Goal: Task Accomplishment & Management: Use online tool/utility

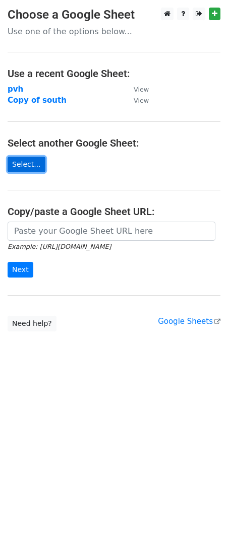
click at [32, 168] on link "Select..." at bounding box center [27, 165] width 38 height 16
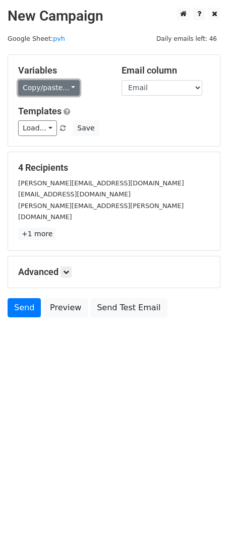
click at [56, 80] on link "Copy/paste..." at bounding box center [48, 88] width 61 height 16
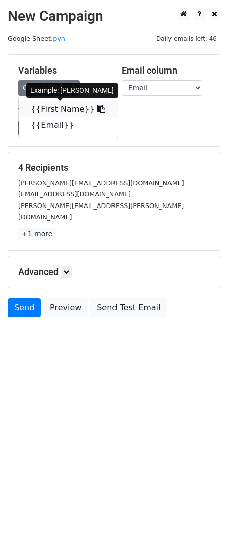
click at [49, 103] on link "{{First Name}}" at bounding box center [68, 109] width 99 height 16
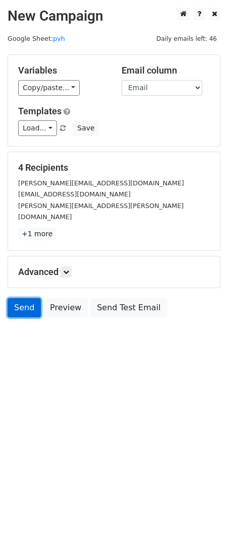
click at [30, 298] on link "Send" at bounding box center [24, 307] width 33 height 19
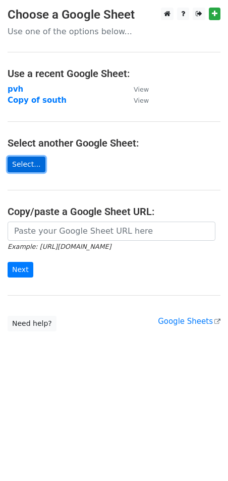
click at [26, 167] on link "Select..." at bounding box center [27, 165] width 38 height 16
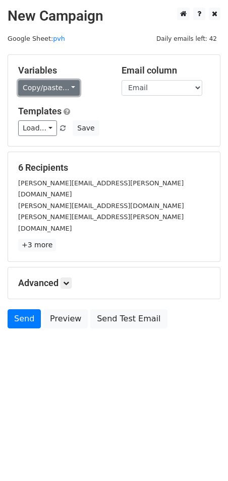
click at [63, 85] on link "Copy/paste..." at bounding box center [48, 88] width 61 height 16
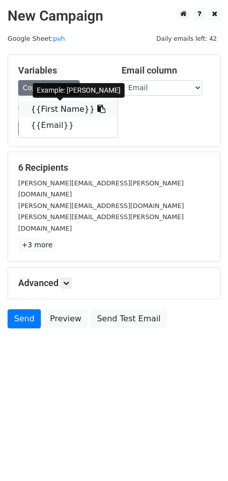
click at [63, 113] on link "{{First Name}}" at bounding box center [68, 109] width 99 height 16
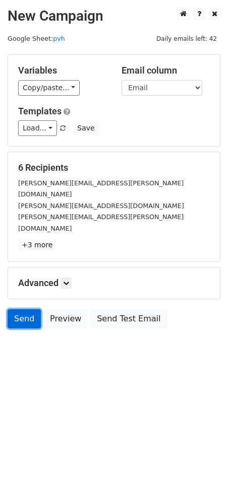
click at [15, 309] on link "Send" at bounding box center [24, 318] width 33 height 19
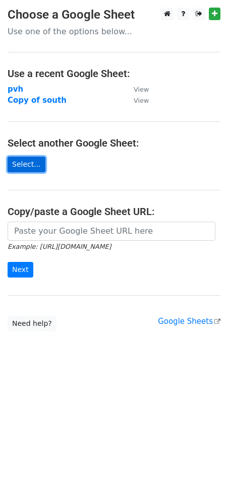
click at [30, 158] on link "Select..." at bounding box center [27, 165] width 38 height 16
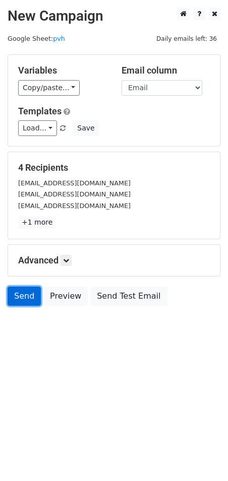
click at [17, 295] on link "Send" at bounding box center [24, 295] width 33 height 19
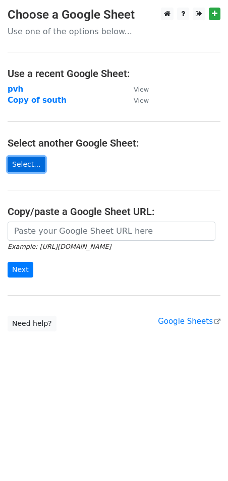
click at [27, 162] on link "Select..." at bounding box center [27, 165] width 38 height 16
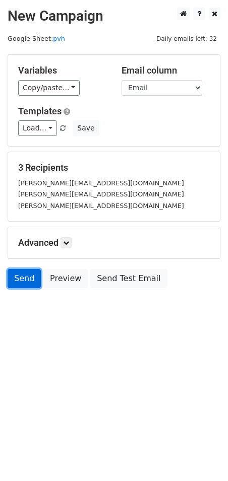
click at [25, 279] on link "Send" at bounding box center [24, 278] width 33 height 19
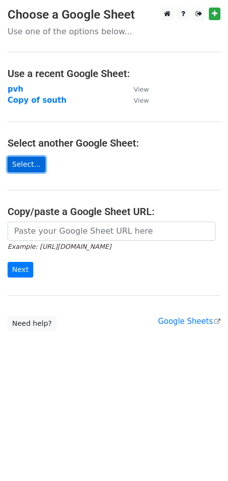
click at [35, 159] on link "Select..." at bounding box center [27, 165] width 38 height 16
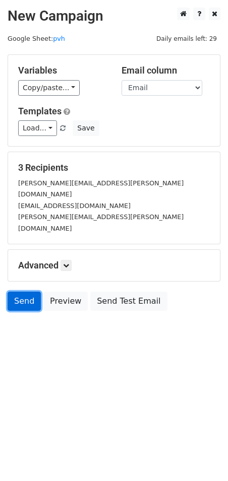
click at [19, 291] on link "Send" at bounding box center [24, 300] width 33 height 19
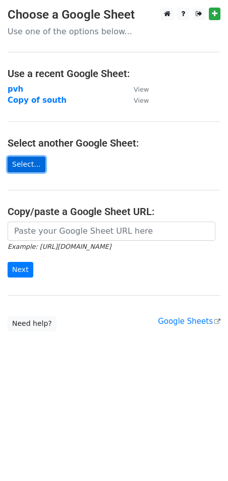
click at [23, 163] on link "Select..." at bounding box center [27, 165] width 38 height 16
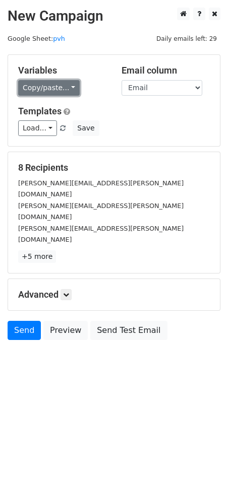
click at [46, 88] on link "Copy/paste..." at bounding box center [48, 88] width 61 height 16
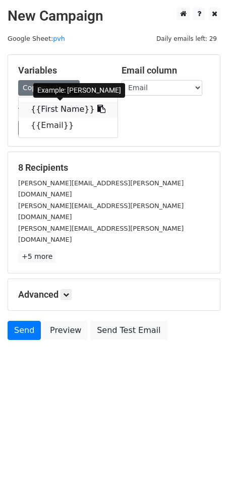
click at [60, 104] on link "{{First Name}}" at bounding box center [68, 109] width 99 height 16
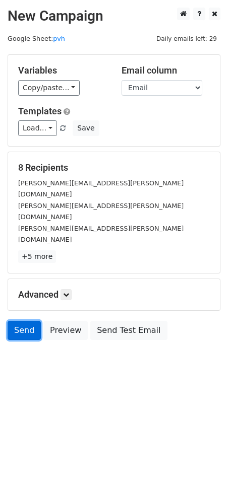
click at [23, 321] on link "Send" at bounding box center [24, 330] width 33 height 19
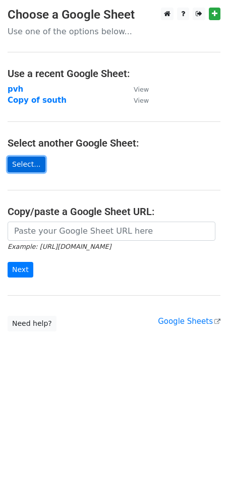
click at [25, 163] on link "Select..." at bounding box center [27, 165] width 38 height 16
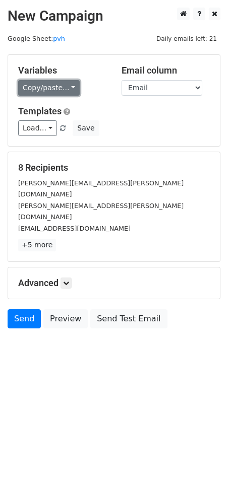
click at [62, 91] on link "Copy/paste..." at bounding box center [48, 88] width 61 height 16
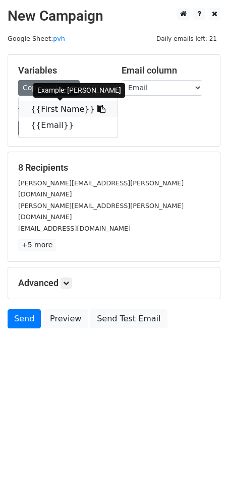
click at [60, 104] on link "{{First Name}}" at bounding box center [68, 109] width 99 height 16
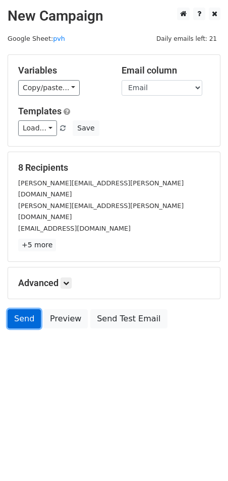
click at [20, 309] on link "Send" at bounding box center [24, 318] width 33 height 19
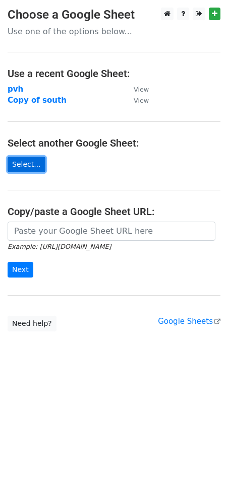
click at [22, 162] on link "Select..." at bounding box center [27, 165] width 38 height 16
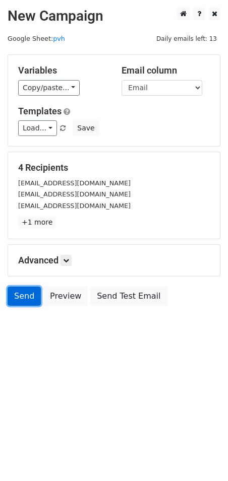
click at [28, 298] on link "Send" at bounding box center [24, 295] width 33 height 19
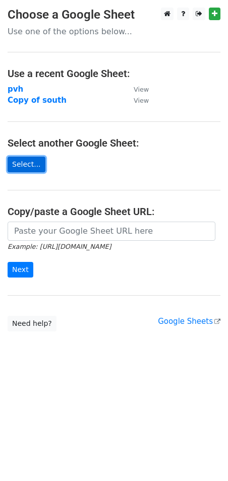
click at [24, 160] on link "Select..." at bounding box center [27, 165] width 38 height 16
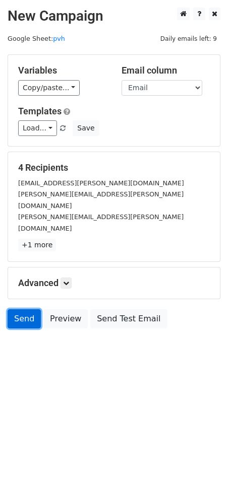
click at [30, 309] on link "Send" at bounding box center [24, 318] width 33 height 19
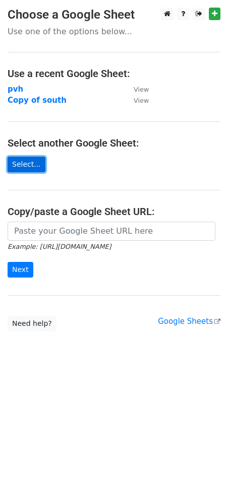
click at [25, 167] on link "Select..." at bounding box center [27, 165] width 38 height 16
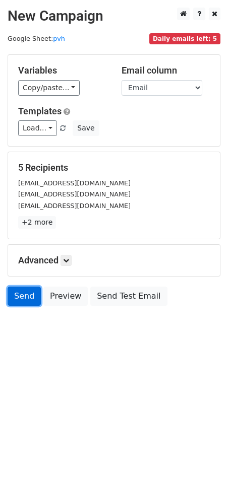
click at [20, 297] on link "Send" at bounding box center [24, 295] width 33 height 19
